Goal: Task Accomplishment & Management: Complete application form

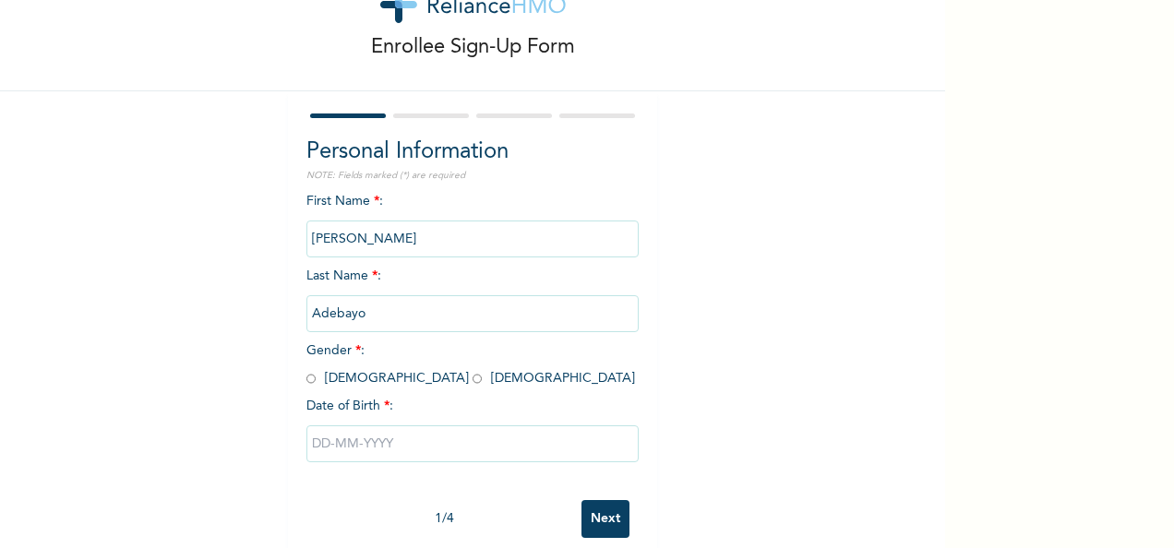
scroll to position [103, 0]
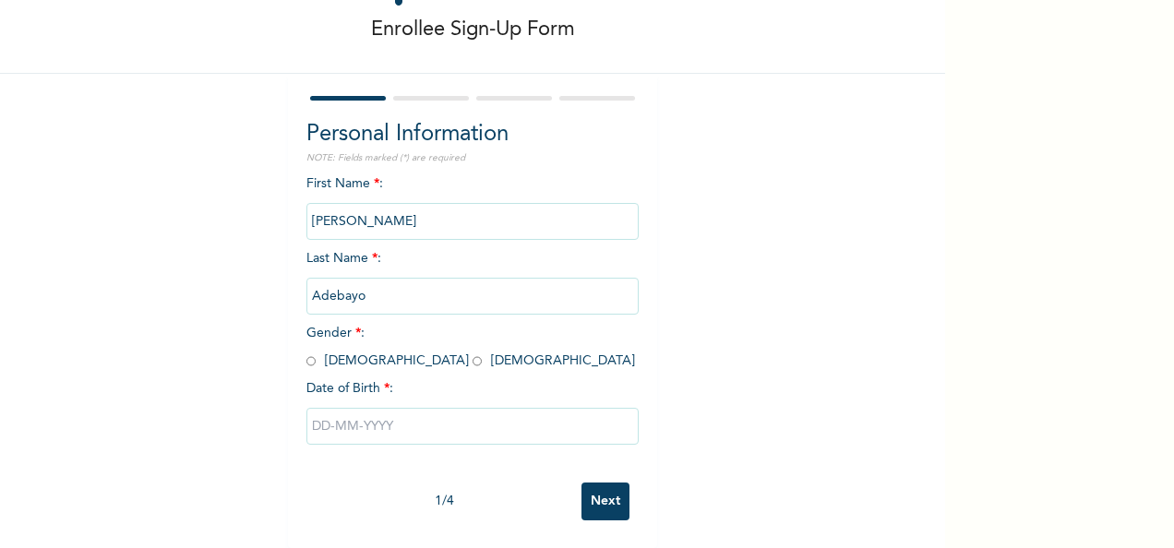
click at [473, 353] on input "radio" at bounding box center [477, 362] width 9 height 18
radio input "true"
click at [366, 408] on input "text" at bounding box center [472, 426] width 332 height 37
select select "8"
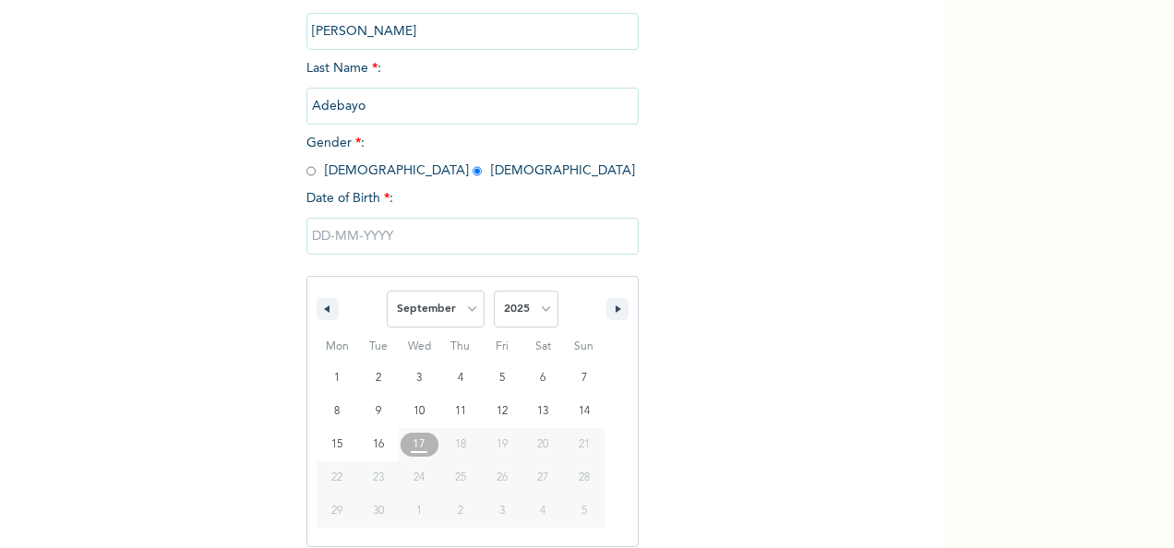
scroll to position [292, 0]
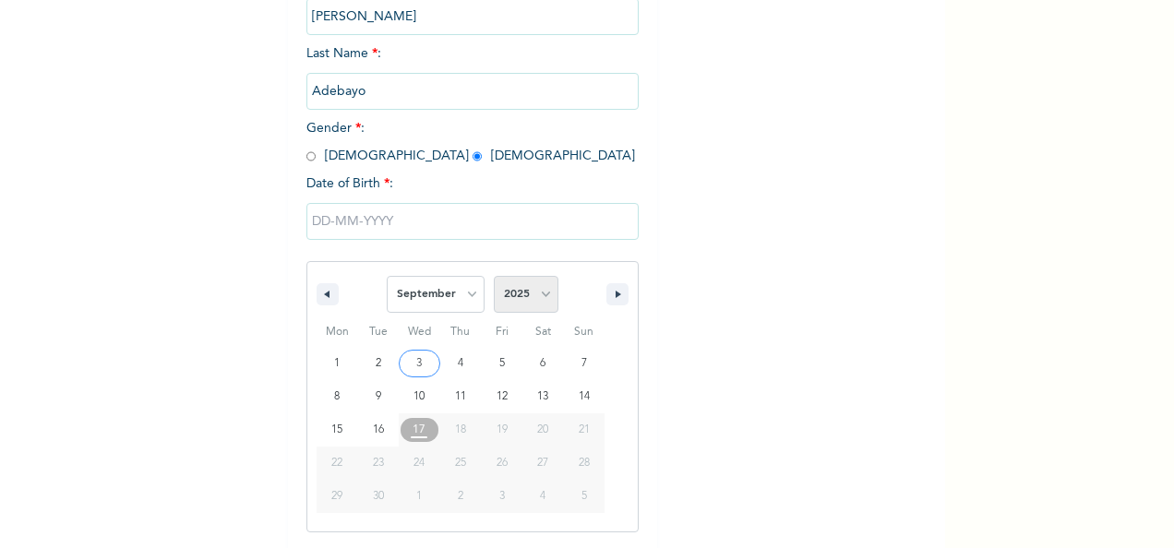
click at [541, 291] on select "2025 2024 2023 2022 2021 2020 2019 2018 2017 2016 2015 2014 2013 2012 2011 2010…" at bounding box center [526, 294] width 65 height 37
select select "2002"
click at [494, 278] on select "2025 2024 2023 2022 2021 2020 2019 2018 2017 2016 2015 2014 2013 2012 2011 2010…" at bounding box center [526, 294] width 65 height 37
click at [460, 292] on select "January February March April May June July August September October November De…" at bounding box center [436, 294] width 98 height 37
select select "7"
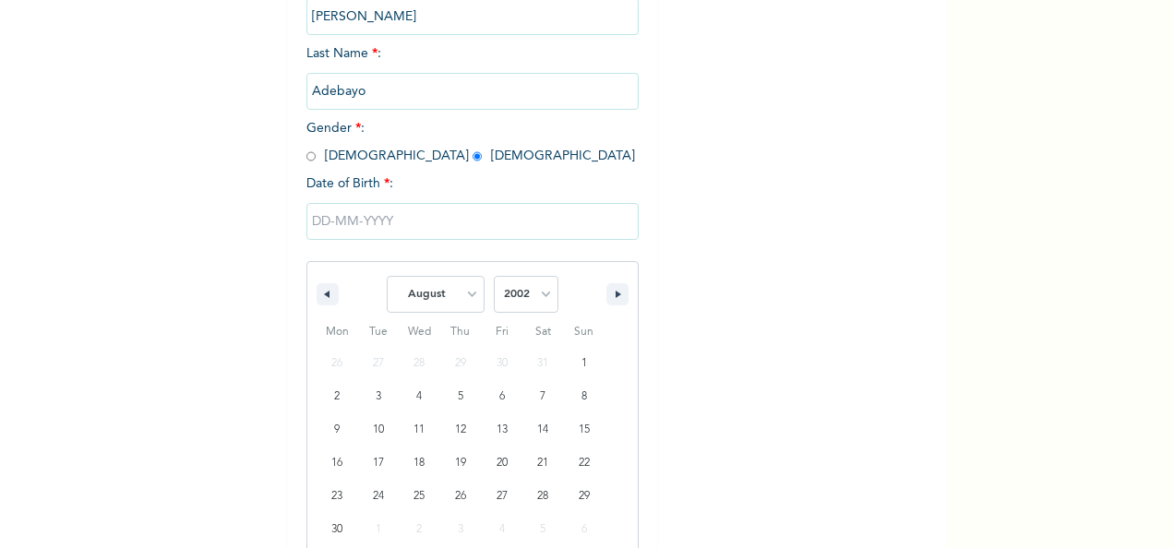
click at [387, 278] on select "January February March April May June July August September October November De…" at bounding box center [436, 294] width 98 height 37
type input "[DATE]"
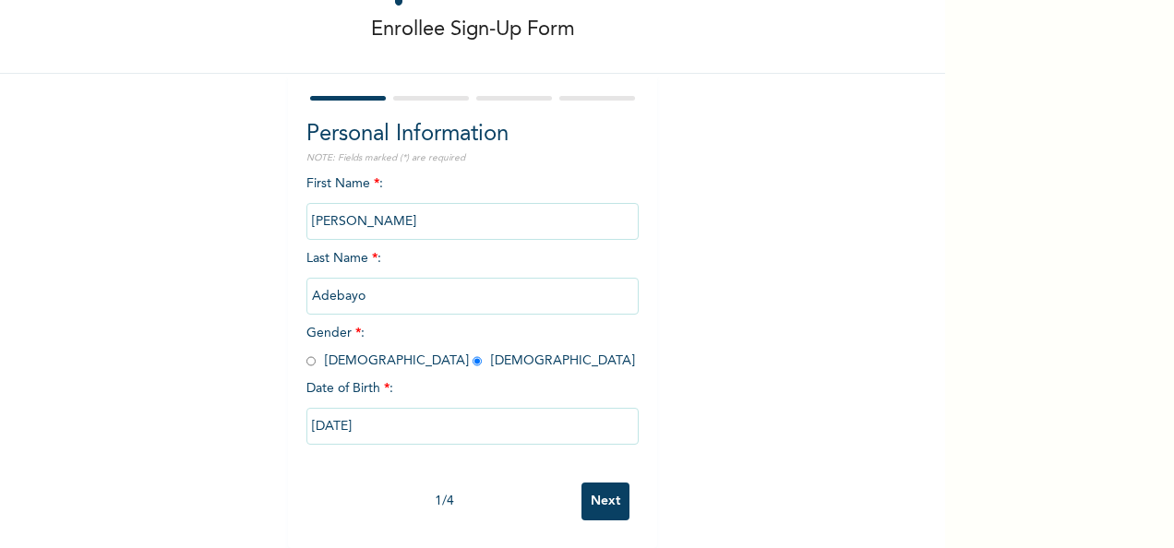
click at [594, 495] on input "Next" at bounding box center [606, 502] width 48 height 38
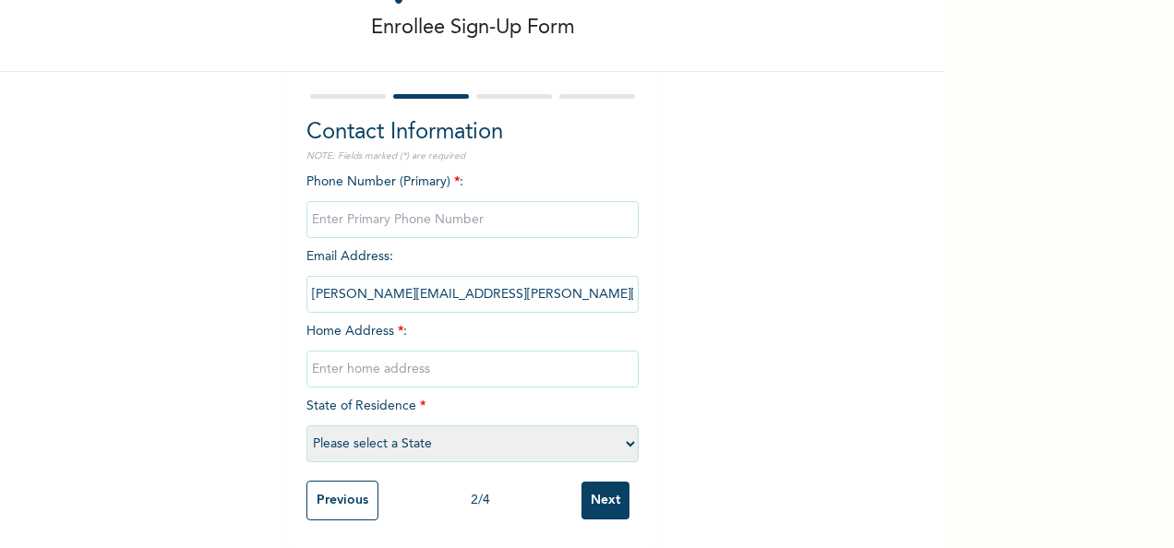
click at [433, 204] on input "phone" at bounding box center [472, 219] width 332 height 37
type input "08150690013"
click at [447, 351] on input "text" at bounding box center [472, 369] width 332 height 37
type input "2"
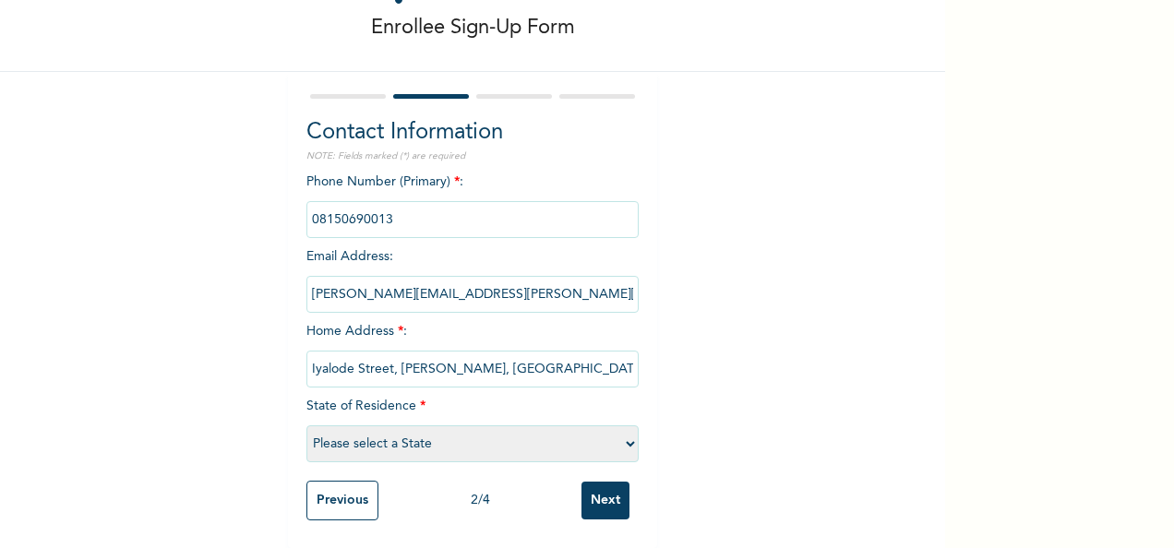
type input "Iyalode Street, [PERSON_NAME], [GEOGRAPHIC_DATA]."
click at [505, 426] on select "Please select a State [PERSON_NAME] (FCT) [PERSON_NAME] Ibom [GEOGRAPHIC_DATA] …" at bounding box center [472, 444] width 332 height 37
select select "28"
click at [306, 426] on select "Please select a State [PERSON_NAME] (FCT) [PERSON_NAME] Ibom [GEOGRAPHIC_DATA] …" at bounding box center [472, 444] width 332 height 37
click at [607, 482] on input "Next" at bounding box center [606, 501] width 48 height 38
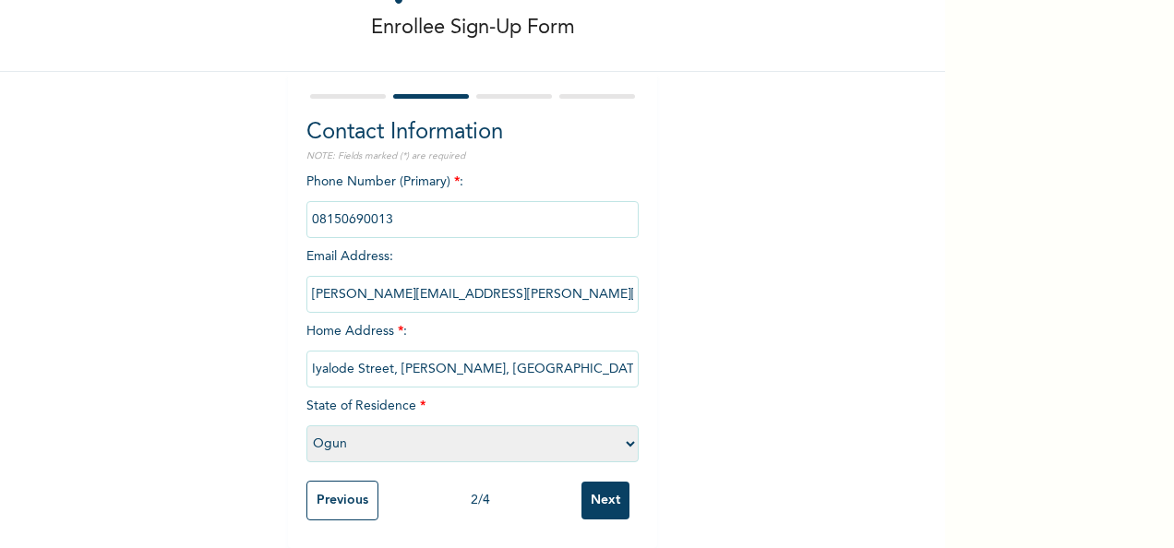
scroll to position [0, 0]
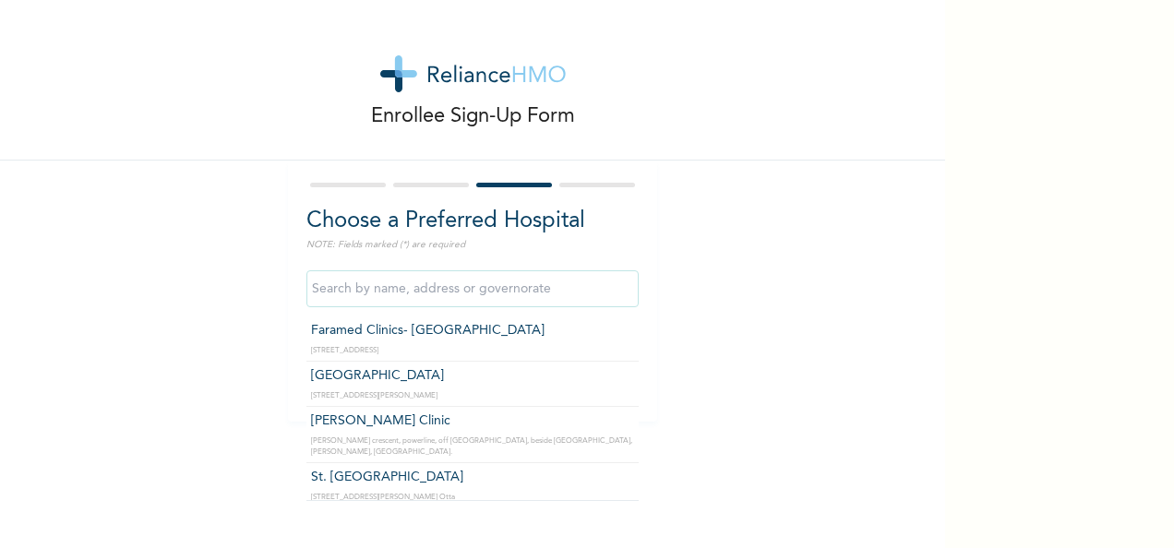
click at [438, 289] on input "text" at bounding box center [472, 288] width 332 height 37
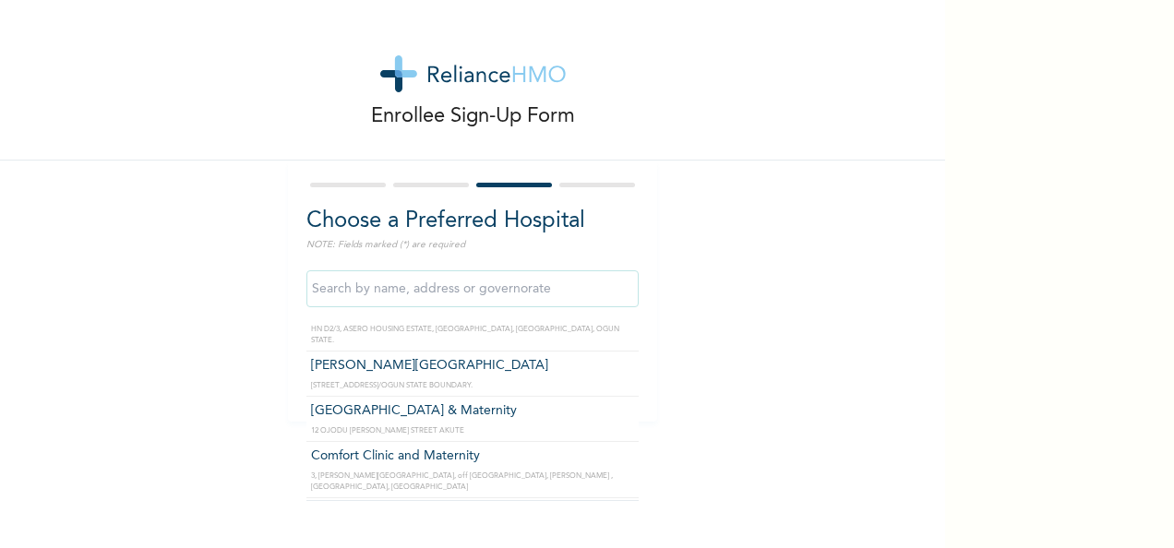
scroll to position [262, 0]
type input "[GEOGRAPHIC_DATA] & Maternity"
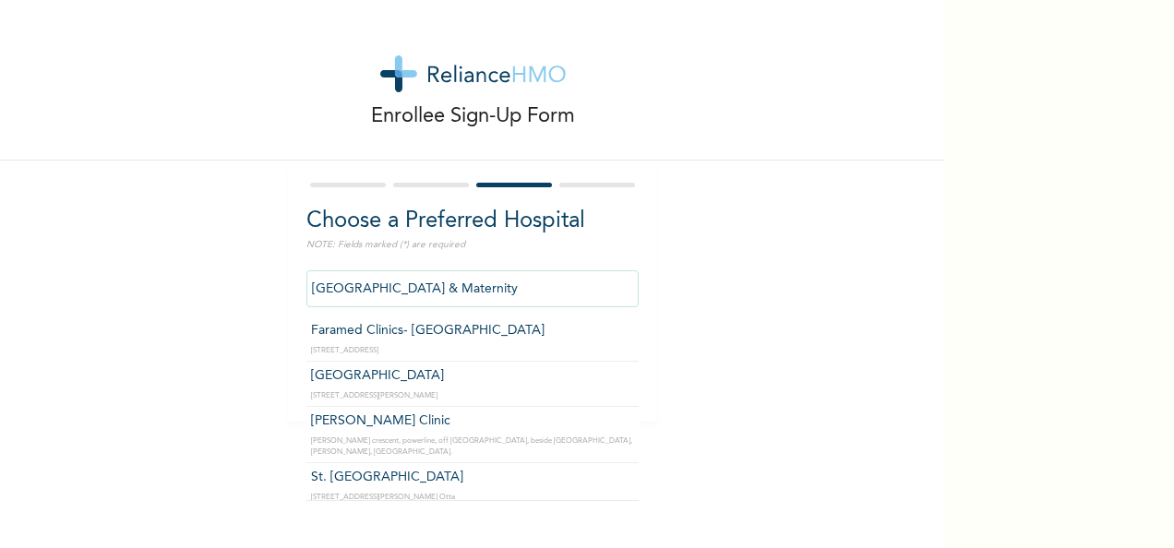
click at [491, 292] on input "[GEOGRAPHIC_DATA] & Maternity" at bounding box center [472, 288] width 332 height 37
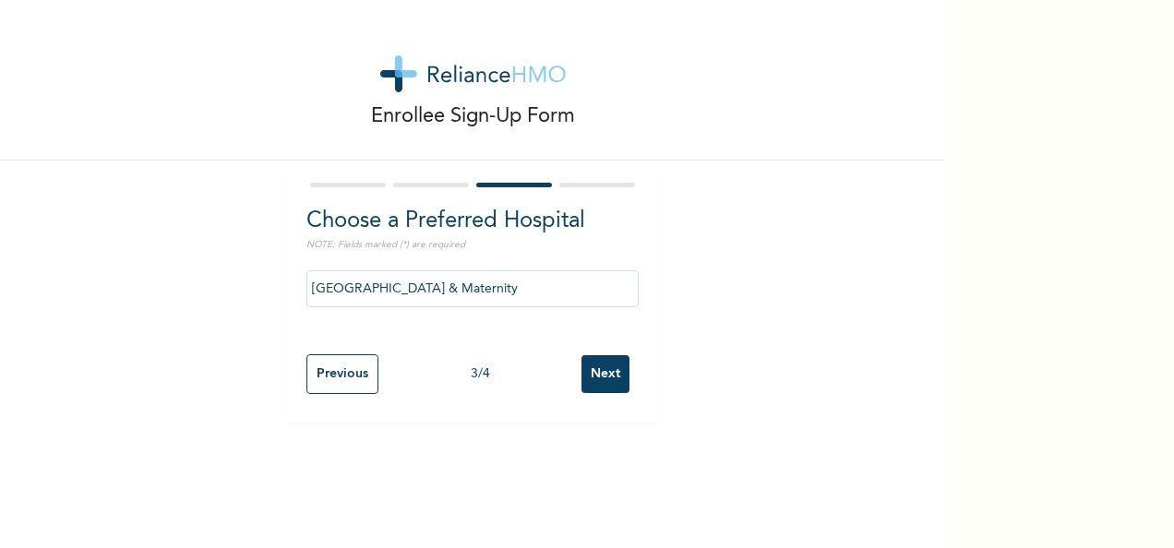
click at [674, 282] on div "Enrollee Sign-Up Form Choose a Preferred Hospital NOTE: Fields marked (*) are r…" at bounding box center [472, 211] width 945 height 422
click at [600, 366] on input "Next" at bounding box center [606, 374] width 48 height 38
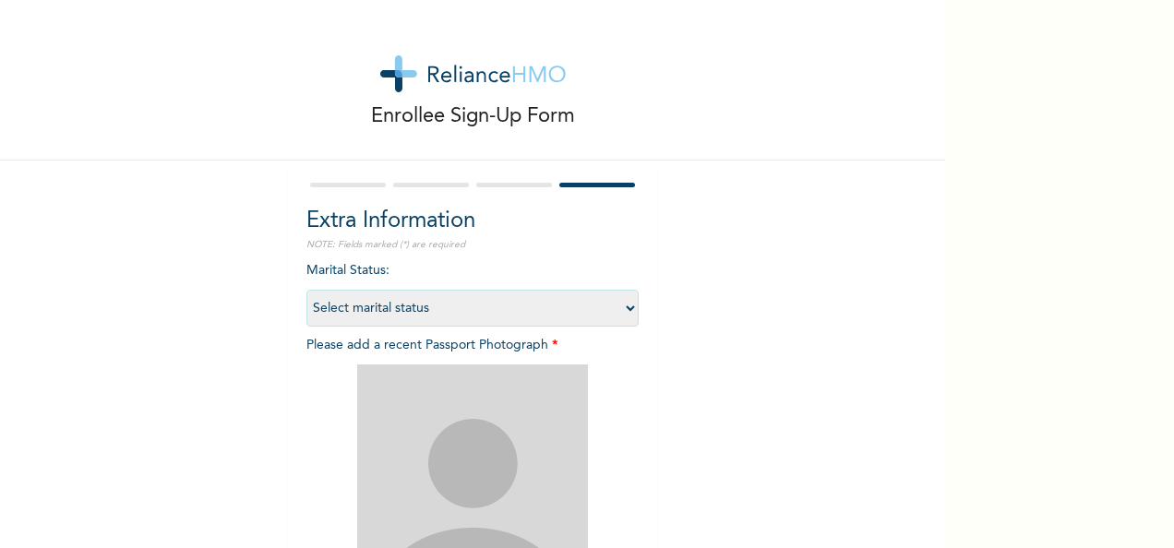
click at [618, 306] on select "Select marital status [DEMOGRAPHIC_DATA] Married [DEMOGRAPHIC_DATA] Widow/[DEMO…" at bounding box center [472, 308] width 332 height 37
select select "1"
click at [306, 290] on select "Select marital status [DEMOGRAPHIC_DATA] Married [DEMOGRAPHIC_DATA] Widow/[DEMO…" at bounding box center [472, 308] width 332 height 37
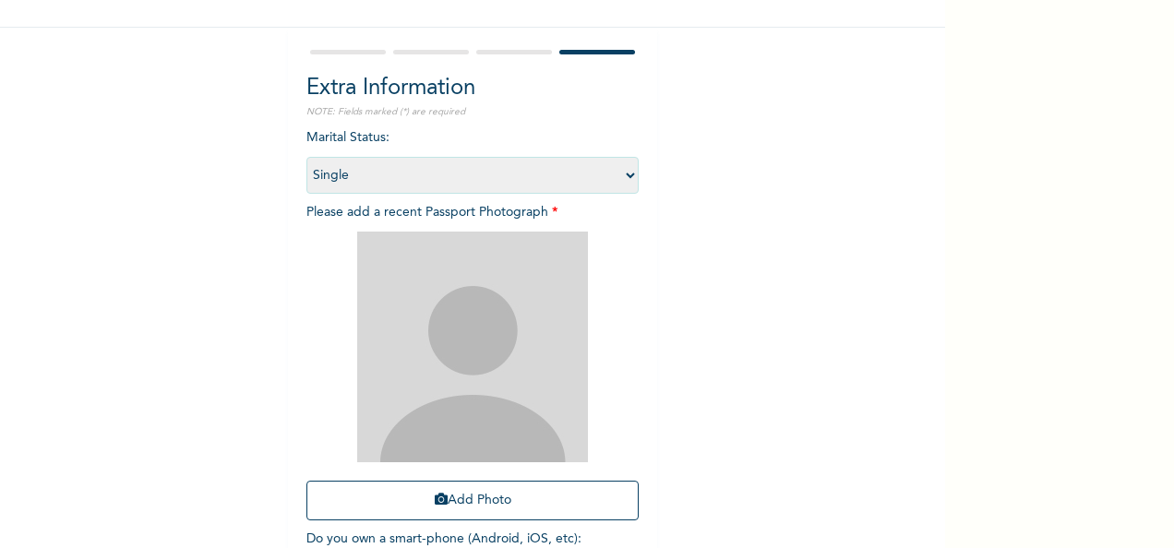
scroll to position [168, 0]
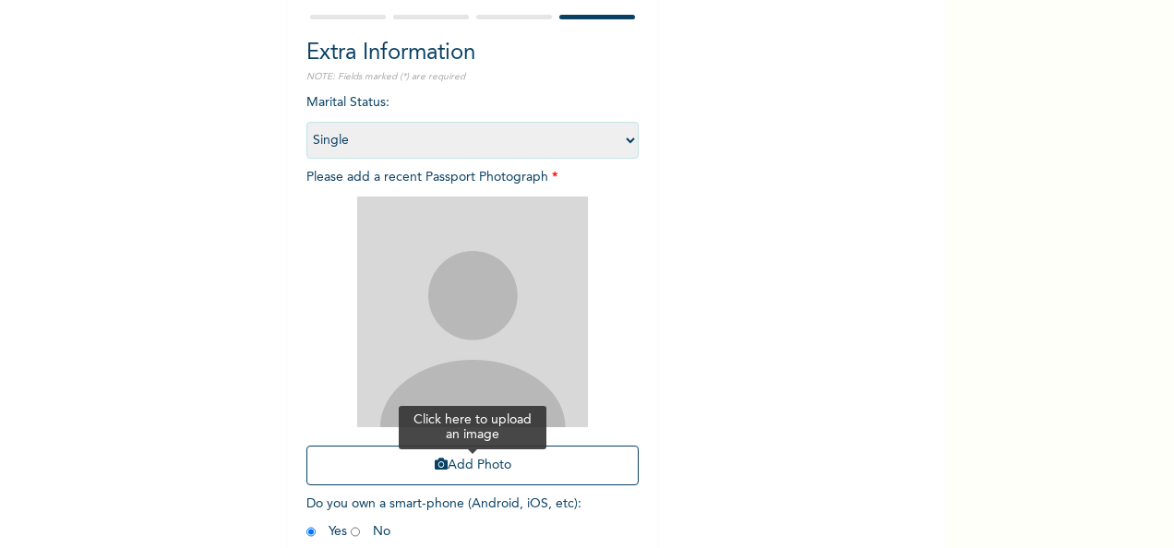
click at [458, 462] on button "Add Photo" at bounding box center [472, 466] width 332 height 40
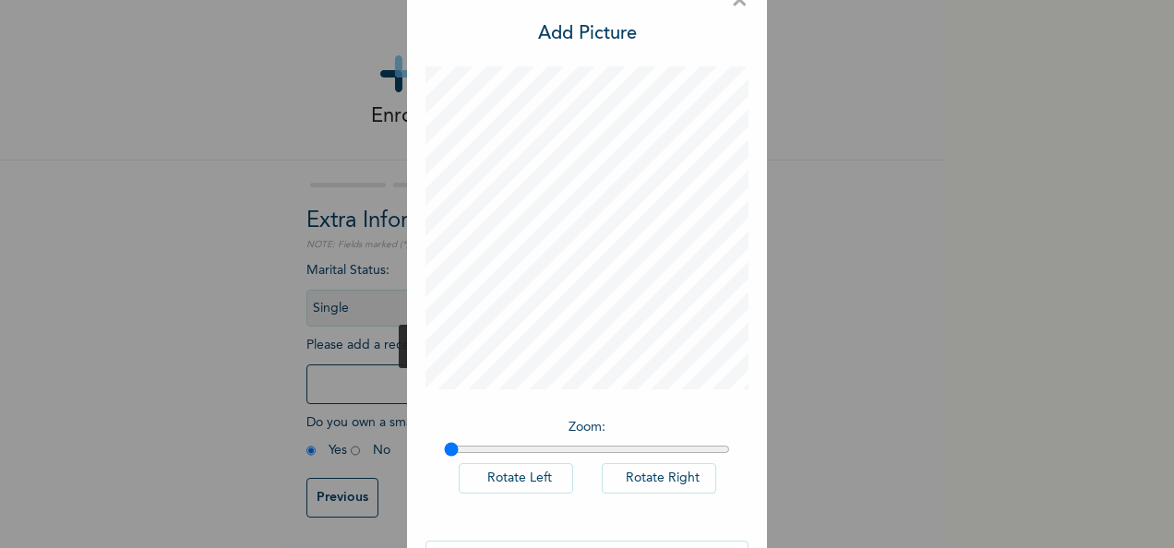
scroll to position [95, 0]
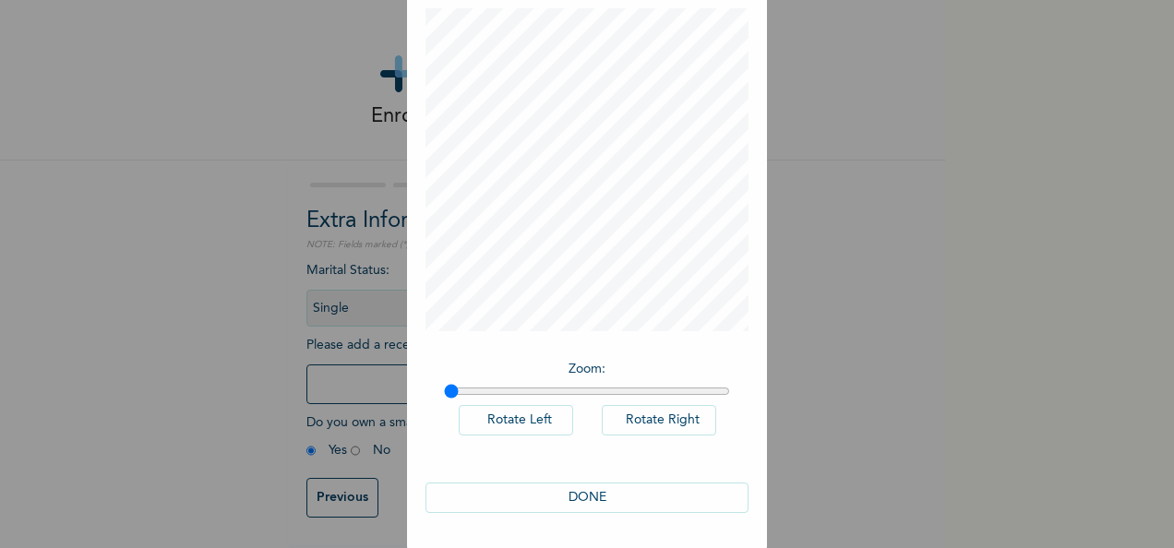
click at [535, 498] on button "DONE" at bounding box center [587, 498] width 323 height 30
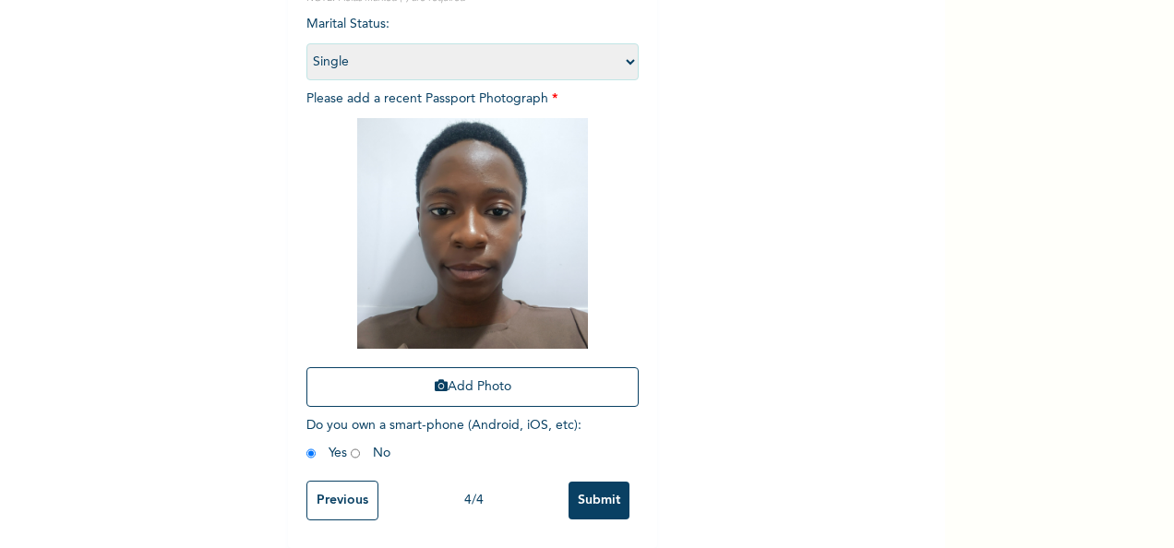
scroll to position [262, 0]
click at [610, 482] on input "Submit" at bounding box center [599, 501] width 61 height 38
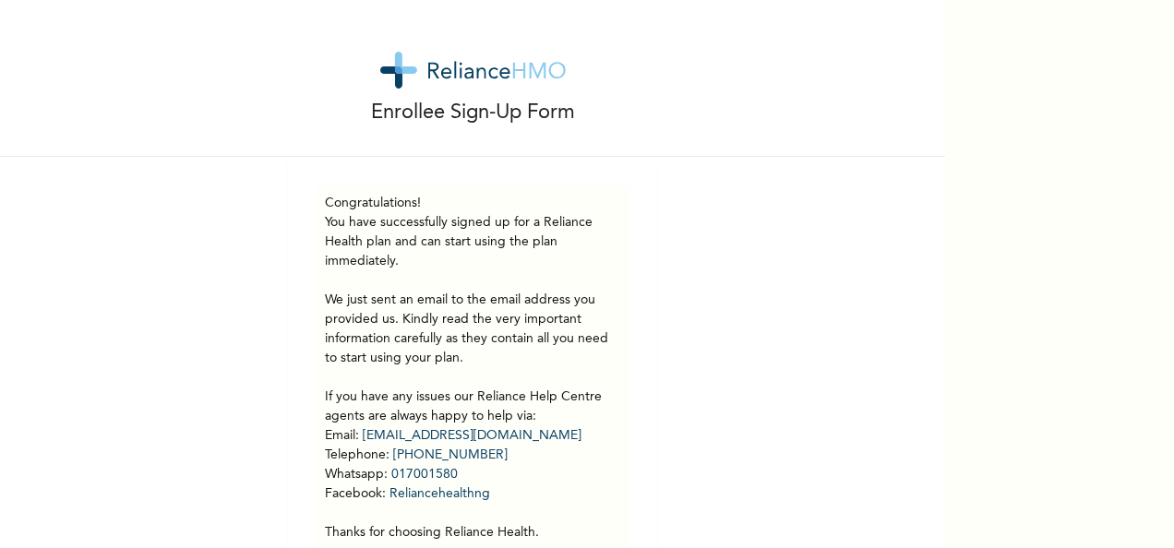
scroll to position [0, 0]
